Goal: Information Seeking & Learning: Understand process/instructions

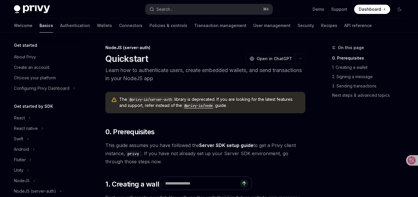
scroll to position [108, 0]
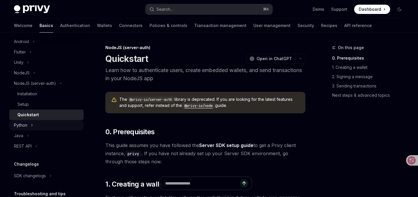
click at [32, 124] on icon at bounding box center [32, 125] width 1 height 2
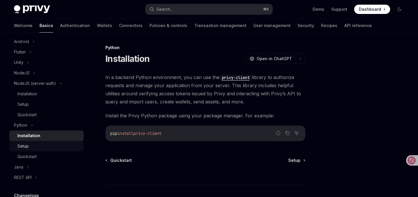
click at [24, 146] on div "Setup" at bounding box center [22, 146] width 11 height 7
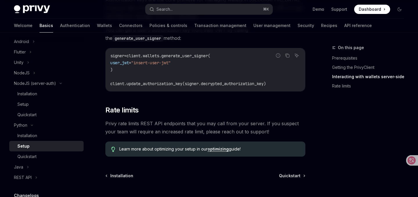
scroll to position [290, 0]
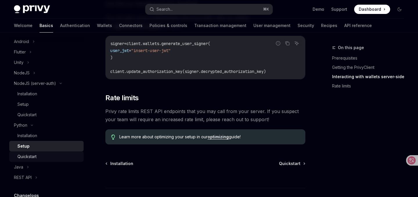
click at [26, 157] on div "Quickstart" at bounding box center [26, 156] width 19 height 7
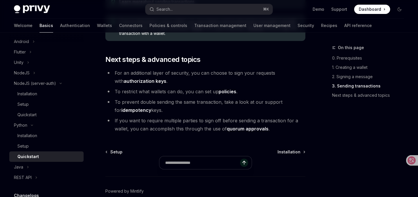
scroll to position [679, 0]
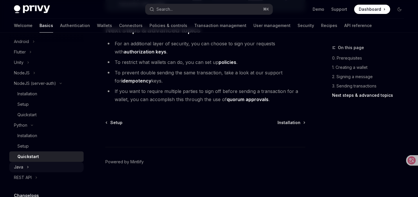
click at [23, 166] on div "Java" at bounding box center [46, 167] width 74 height 10
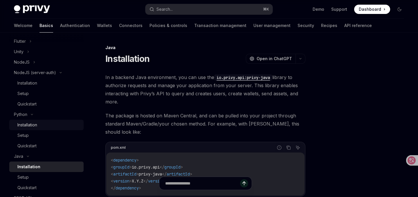
scroll to position [118, 0]
click at [24, 92] on div "Setup" at bounding box center [22, 94] width 11 height 7
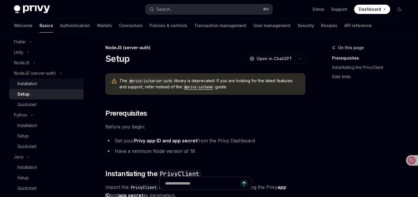
click at [27, 82] on div "Installation" at bounding box center [27, 83] width 20 height 7
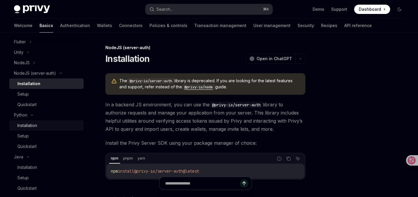
click at [32, 124] on div "Installation" at bounding box center [27, 125] width 20 height 7
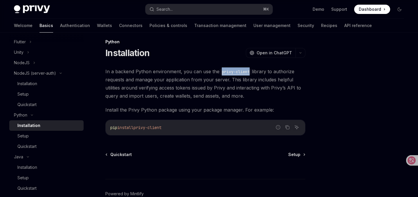
scroll to position [38, 0]
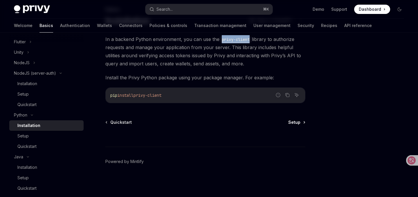
click at [297, 123] on span "Setup" at bounding box center [294, 122] width 12 height 6
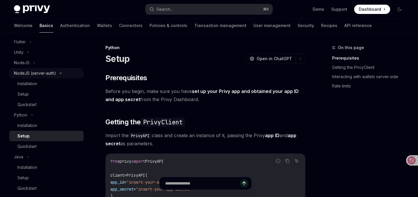
click at [60, 72] on icon at bounding box center [60, 73] width 7 height 2
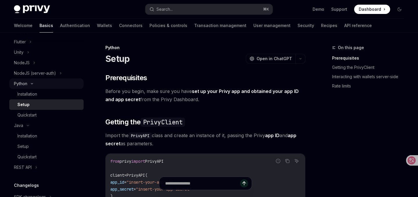
click at [33, 81] on div "Python" at bounding box center [46, 83] width 74 height 10
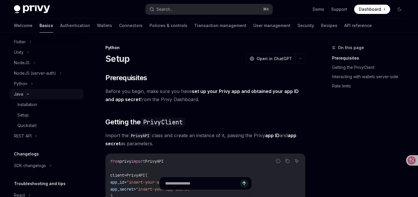
click at [27, 92] on div "Java" at bounding box center [46, 94] width 74 height 10
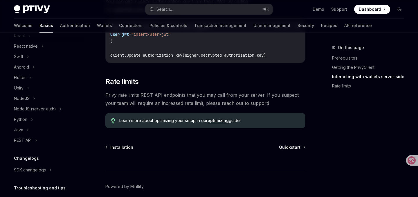
scroll to position [306, 0]
click at [290, 148] on span "Quickstart" at bounding box center [289, 148] width 21 height 6
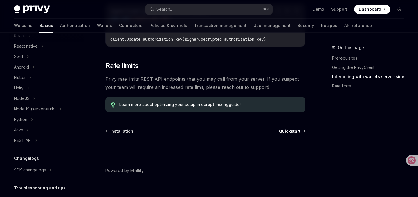
scroll to position [331, 0]
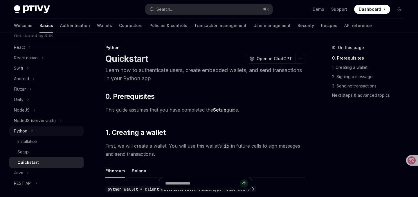
scroll to position [70, 0]
click at [31, 132] on icon at bounding box center [31, 131] width 7 height 2
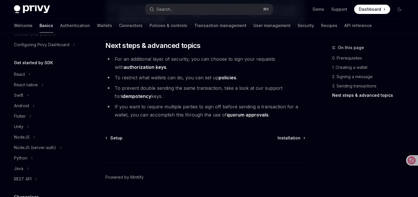
scroll to position [664, 0]
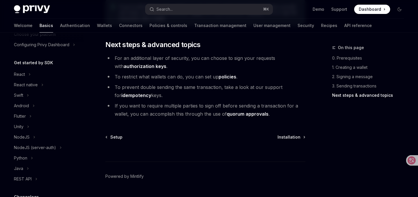
click at [167, 155] on div at bounding box center [205, 150] width 200 height 21
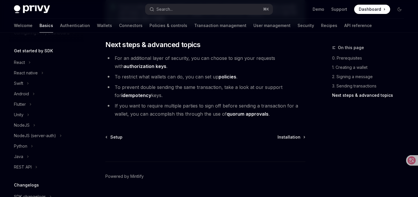
scroll to position [679, 0]
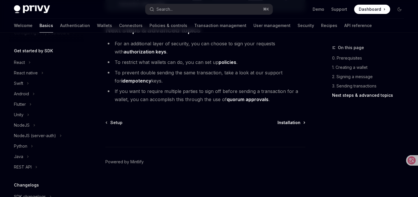
click at [293, 122] on span "Installation" at bounding box center [289, 123] width 23 height 6
type textarea "*"
